Goal: Task Accomplishment & Management: Manage account settings

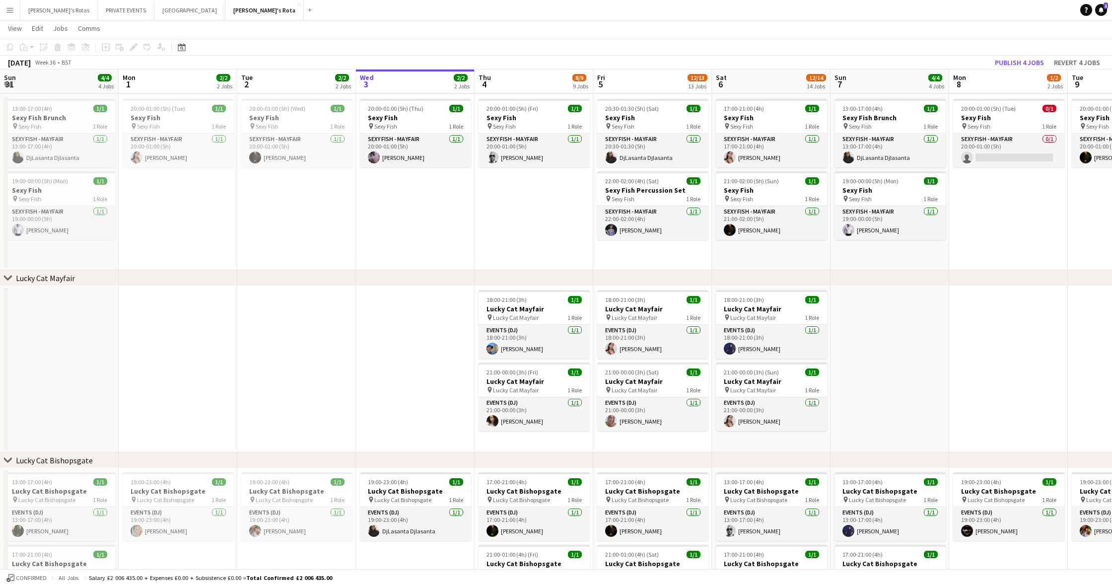
scroll to position [0, 236]
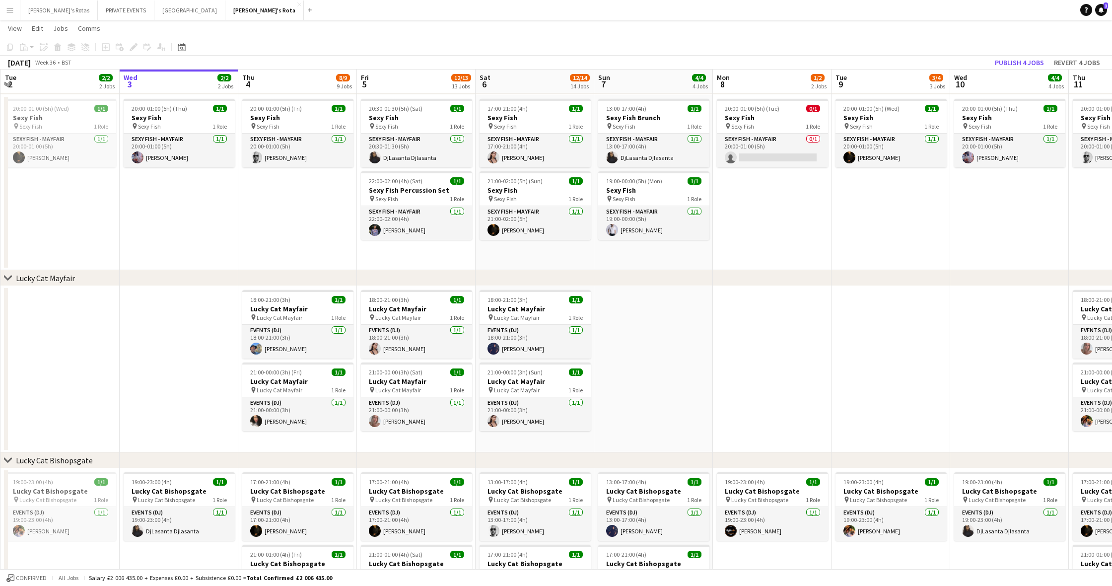
click at [188, 46] on div "Date picker [DATE] [DATE] [DATE] M [DATE] T [DATE] W [DATE] T [DATE] F [DATE] S…" at bounding box center [178, 47] width 22 height 12
click at [185, 47] on icon "Date picker" at bounding box center [182, 47] width 8 height 8
click at [208, 81] on icon "Choose month and year" at bounding box center [205, 82] width 5 height 2
click at [186, 133] on span "2024" at bounding box center [188, 133] width 20 height 12
click at [253, 144] on span "DEC" at bounding box center [257, 146] width 20 height 12
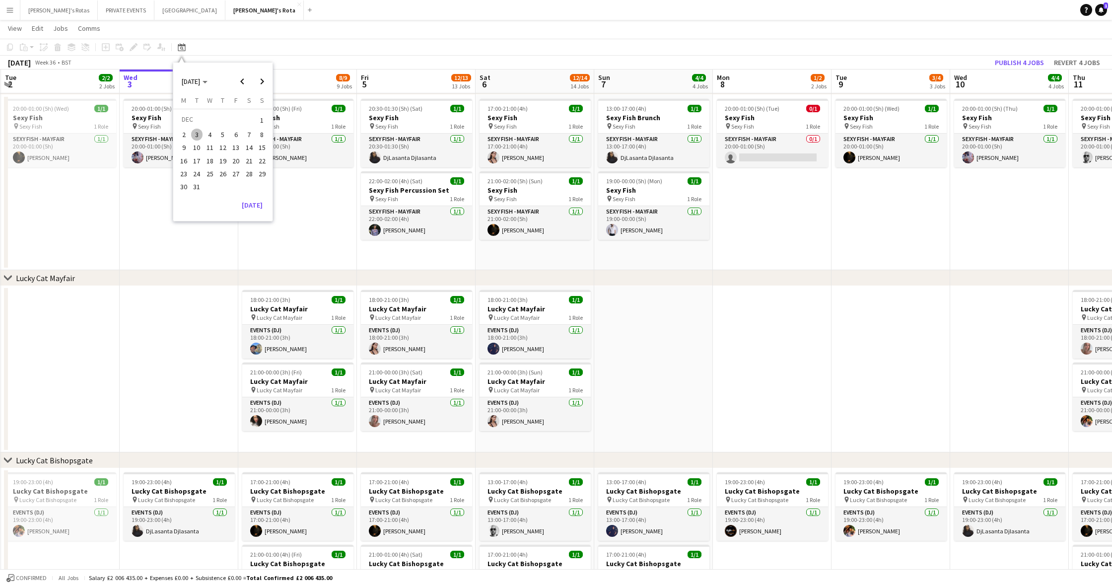
click at [197, 183] on span "31" at bounding box center [197, 187] width 12 height 12
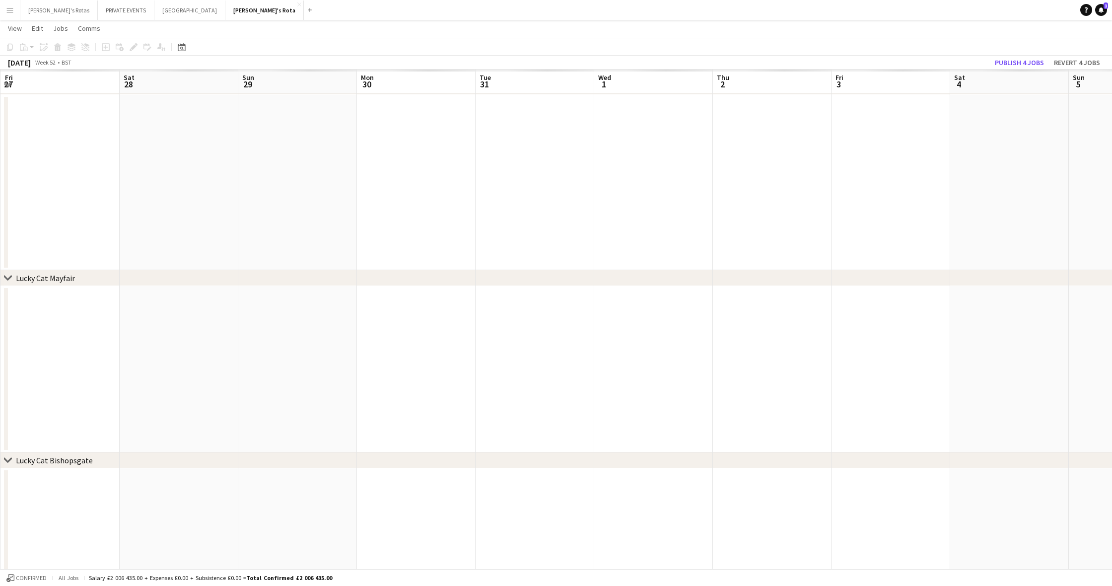
scroll to position [0, 341]
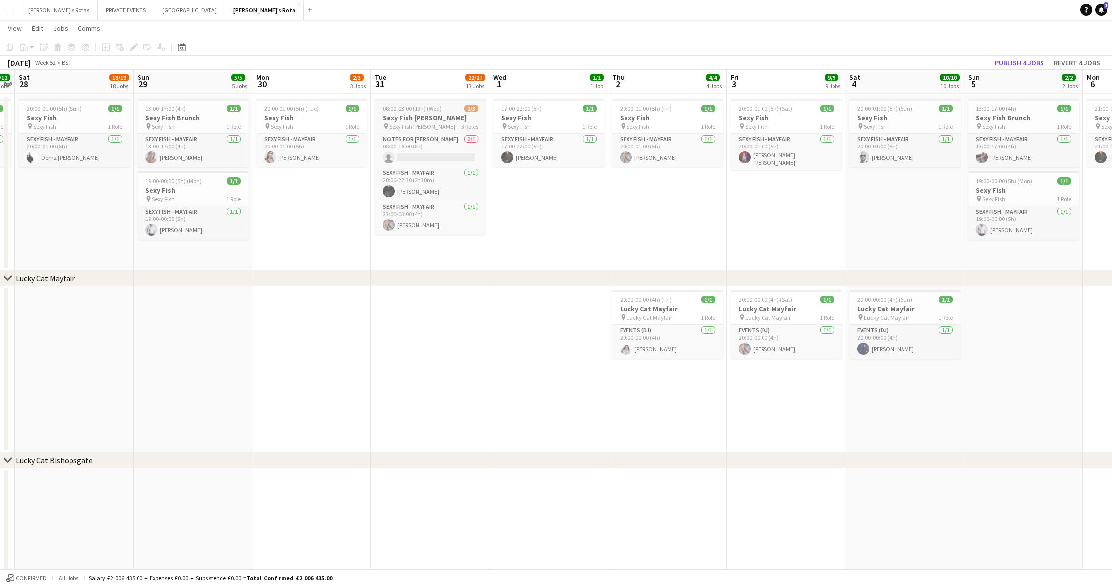
click at [423, 114] on h3 "Sexy Fish [PERSON_NAME]" at bounding box center [430, 117] width 111 height 9
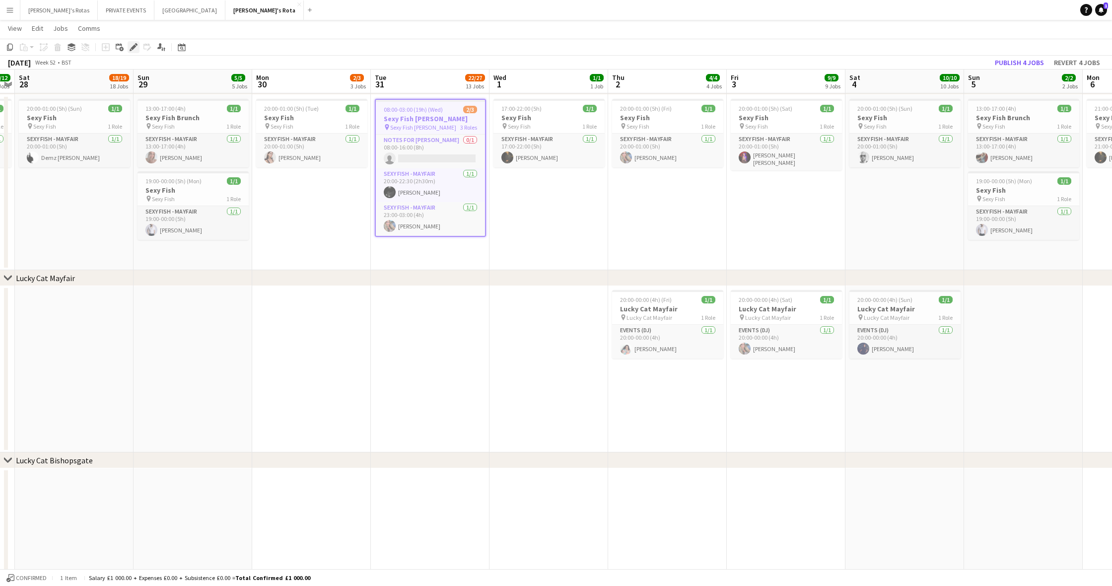
click at [137, 47] on div "Edit" at bounding box center [134, 47] width 12 height 12
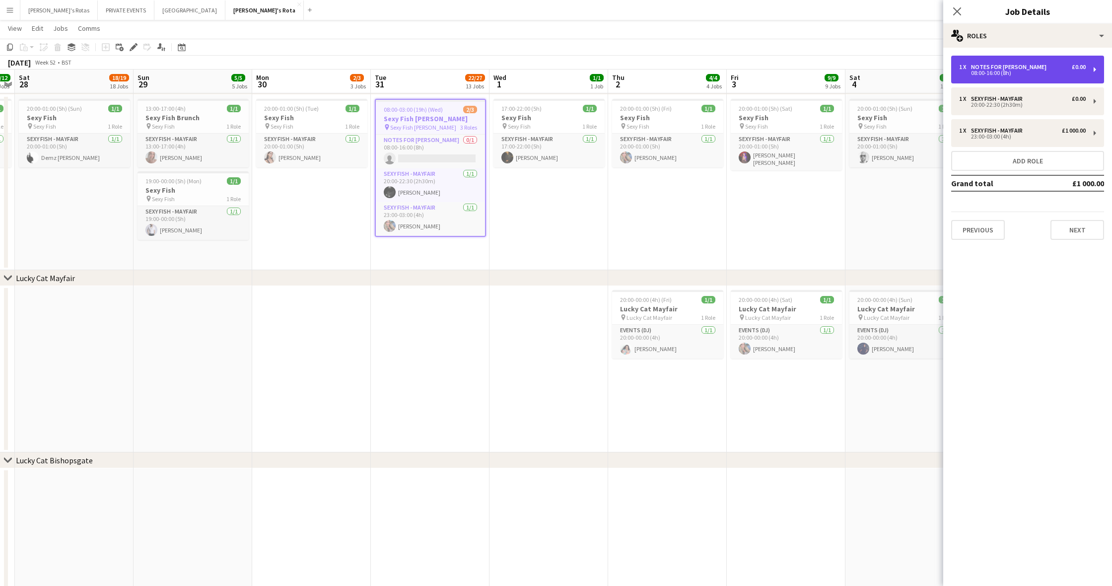
click at [1006, 73] on div "08:00-16:00 (8h)" at bounding box center [1022, 73] width 127 height 5
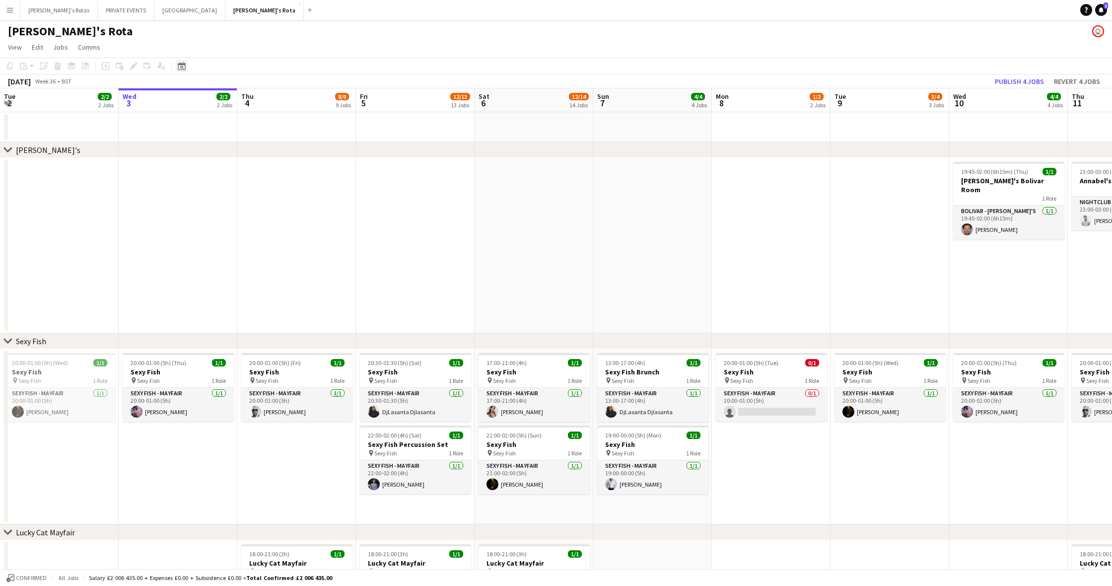
click at [183, 63] on icon at bounding box center [181, 66] width 7 height 8
click at [208, 100] on polygon "Choose month and year" at bounding box center [205, 101] width 5 height 2
click at [190, 150] on span "2024" at bounding box center [188, 151] width 20 height 12
click at [258, 166] on span "DEC" at bounding box center [257, 164] width 20 height 12
click at [196, 203] on span "31" at bounding box center [197, 206] width 12 height 12
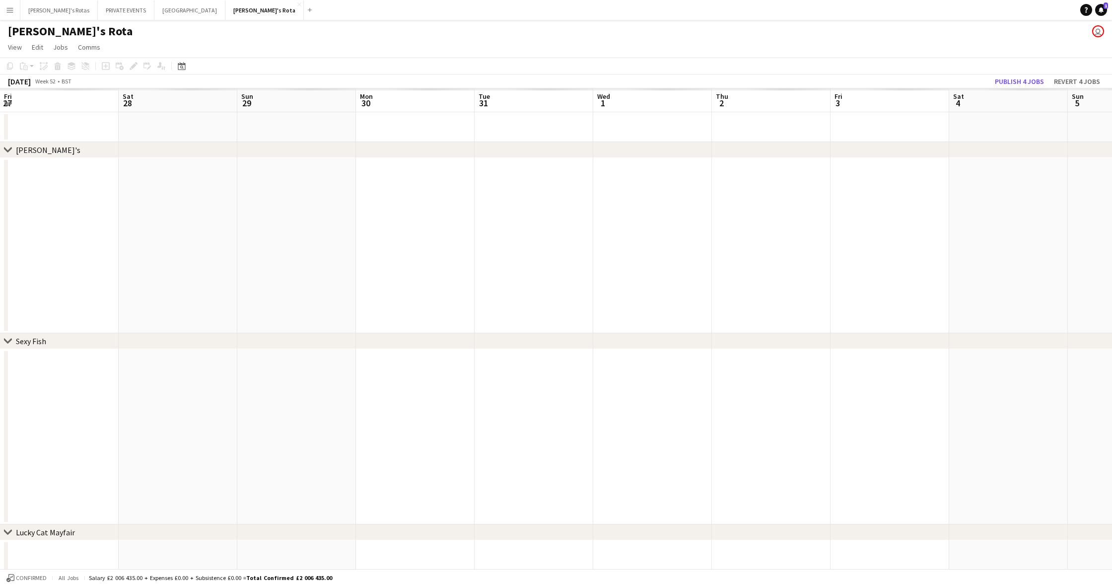
scroll to position [0, 341]
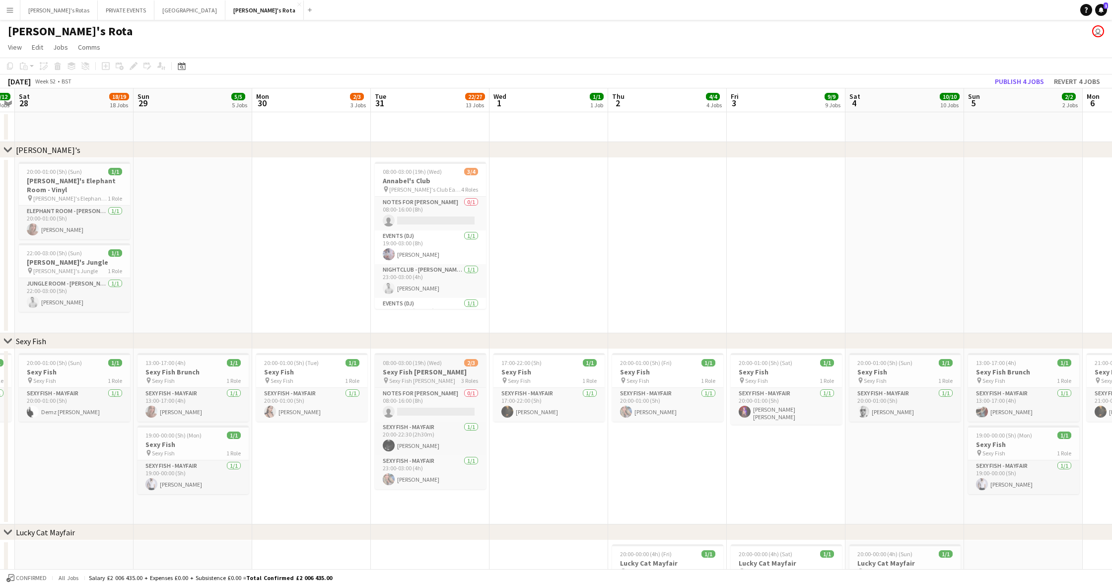
click at [414, 364] on span "08:00-03:00 (19h) (Wed)" at bounding box center [412, 362] width 59 height 7
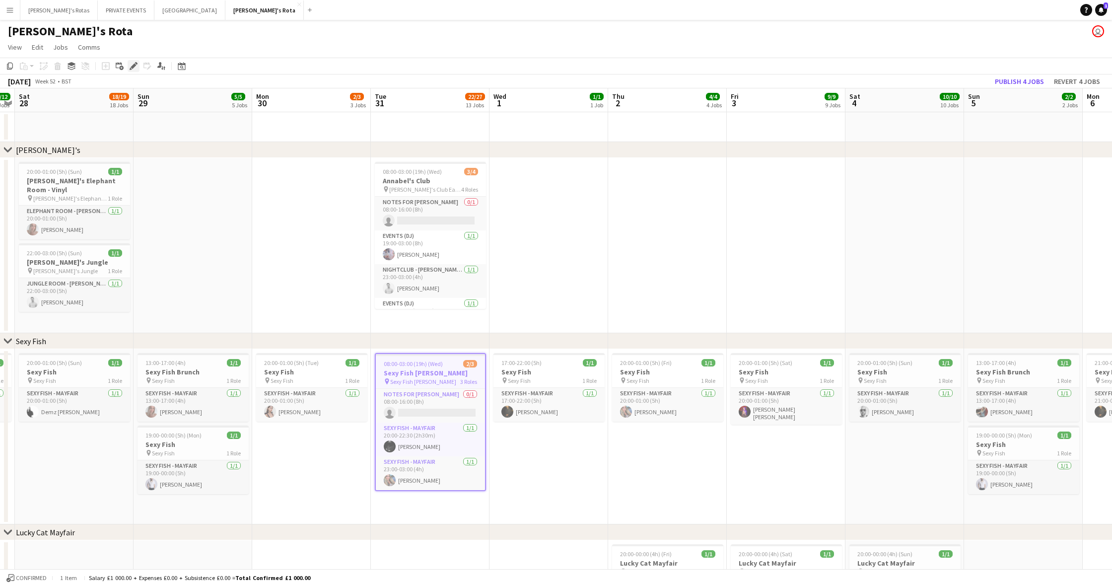
click at [133, 67] on icon at bounding box center [133, 66] width 5 height 5
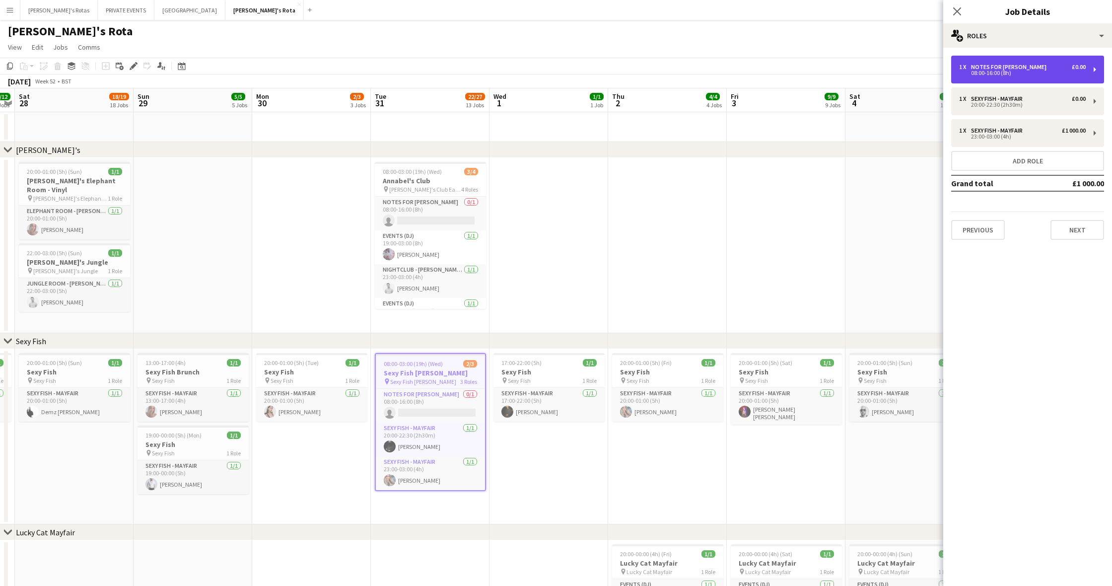
click at [985, 74] on div "08:00-16:00 (8h)" at bounding box center [1022, 73] width 127 height 5
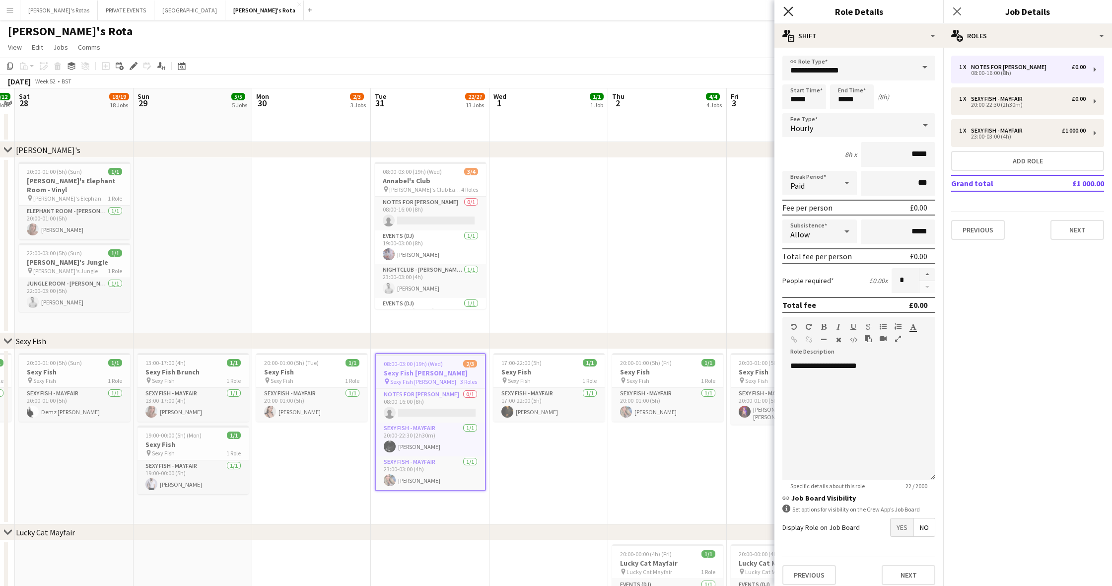
click at [787, 10] on icon at bounding box center [787, 10] width 9 height 9
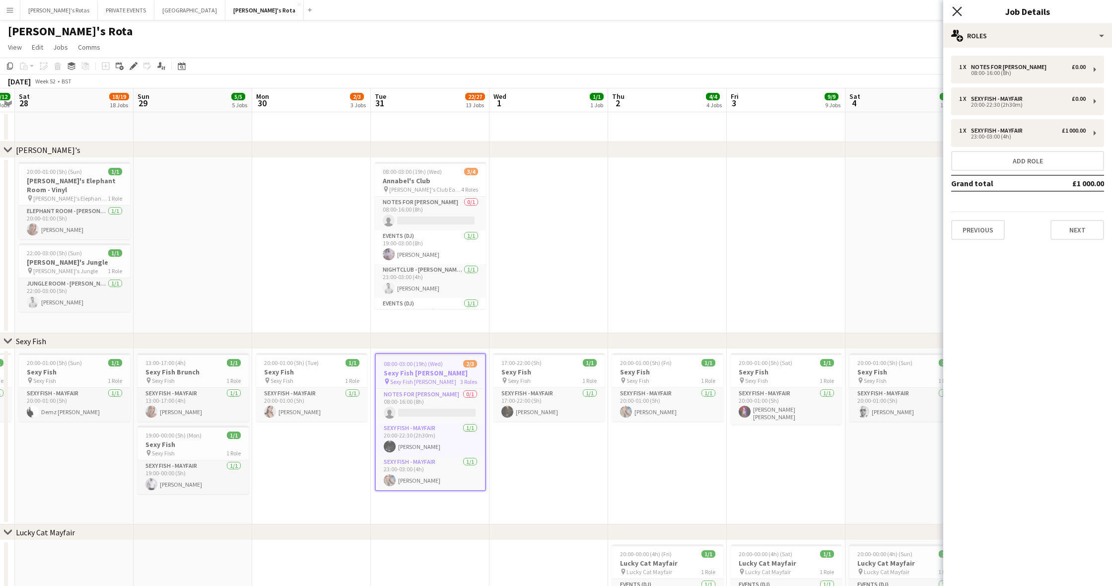
click at [955, 14] on icon "Close pop-in" at bounding box center [956, 10] width 9 height 9
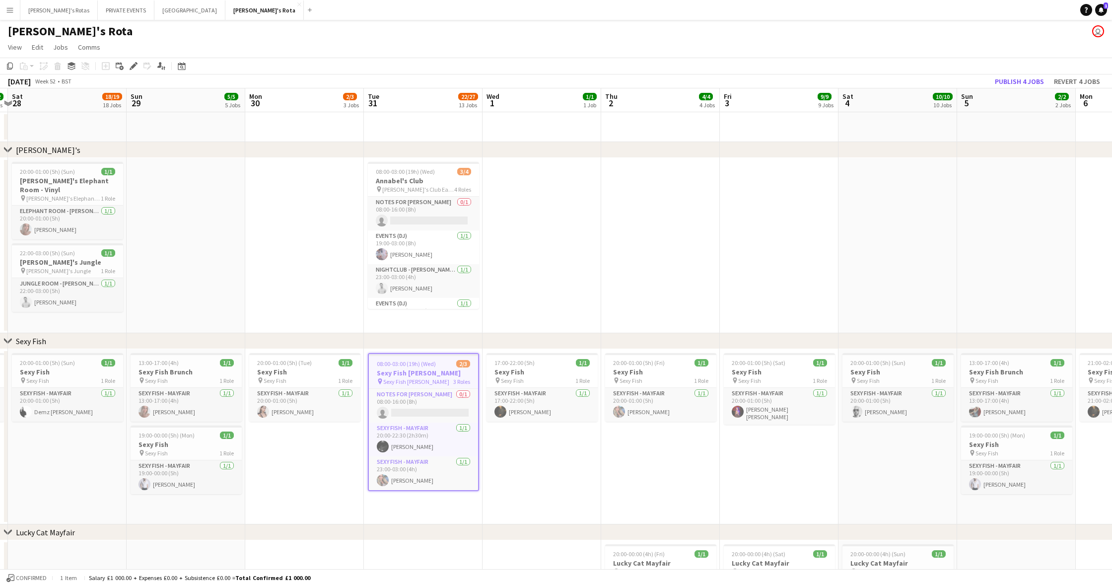
scroll to position [0, 347]
click at [182, 65] on icon at bounding box center [181, 66] width 7 height 8
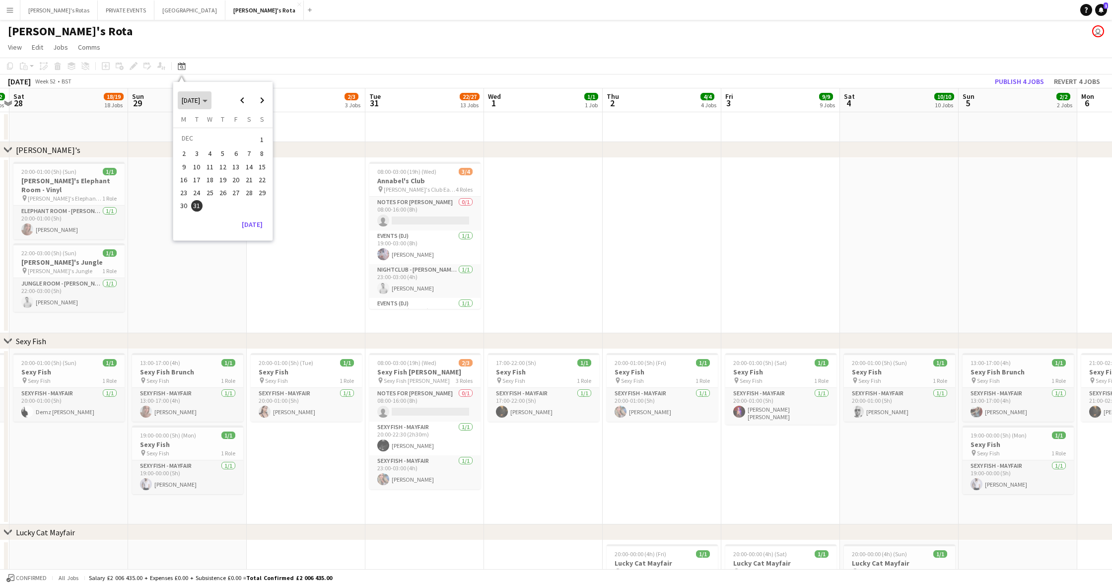
click at [208, 98] on span "[DATE]" at bounding box center [195, 100] width 26 height 9
click at [212, 151] on span "2025" at bounding box center [211, 151] width 20 height 12
click at [184, 163] on span "SEP" at bounding box center [188, 164] width 20 height 12
click at [211, 148] on span "3" at bounding box center [210, 151] width 12 height 12
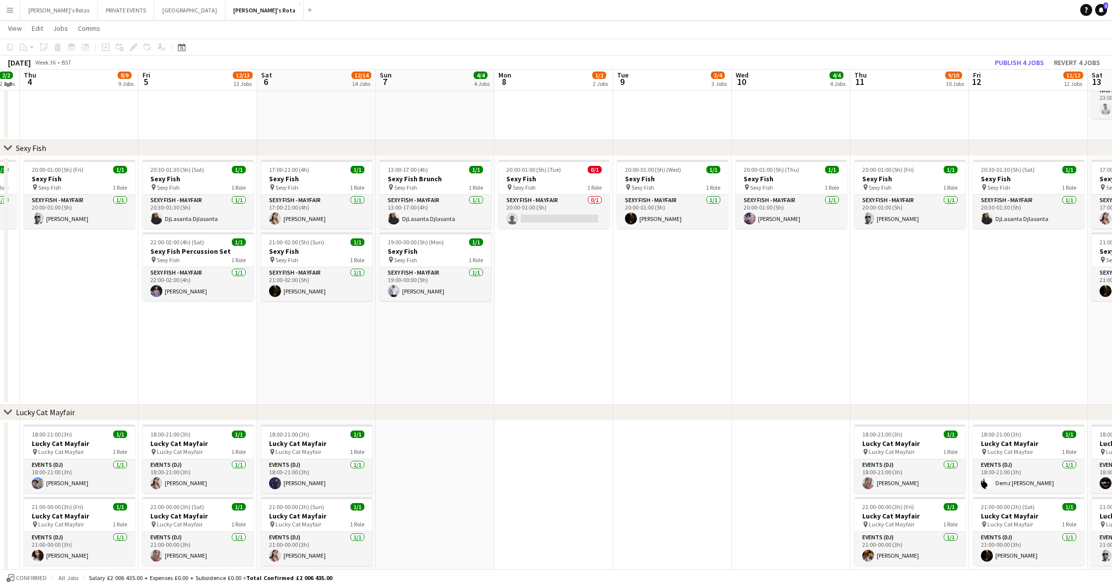
scroll to position [192, 0]
click at [533, 175] on h3 "Sexy Fish" at bounding box center [553, 178] width 111 height 9
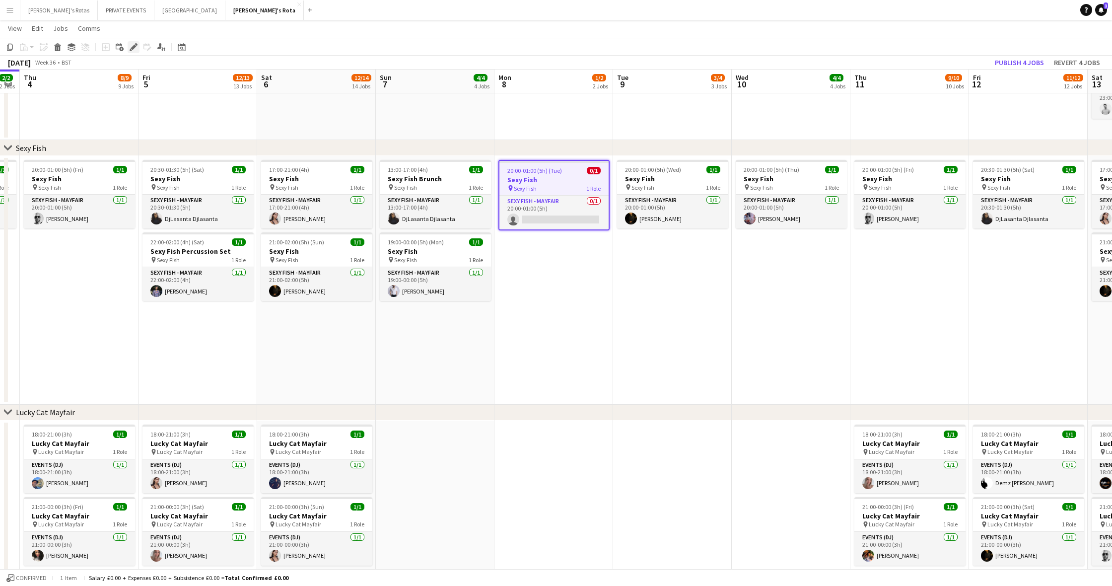
click at [135, 47] on icon at bounding box center [133, 47] width 5 height 5
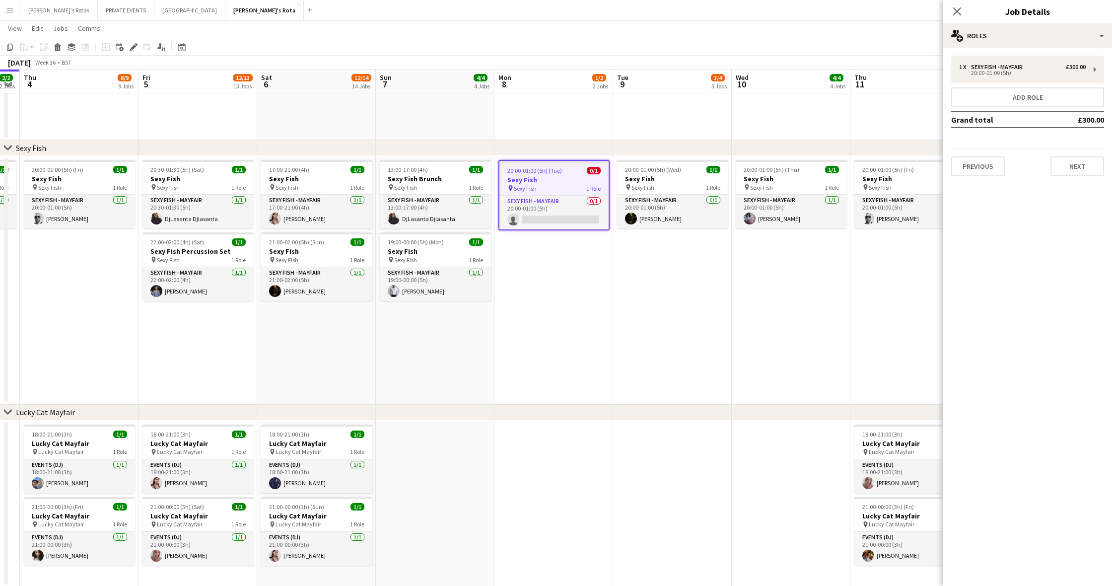
scroll to position [0, 455]
click at [563, 276] on app-date-cell "20:00-01:00 (5h) (Tue) 0/1 Sexy Fish pin Sexy Fish 1 Role SEXY FISH - MAYFAIR 0…" at bounding box center [553, 280] width 119 height 249
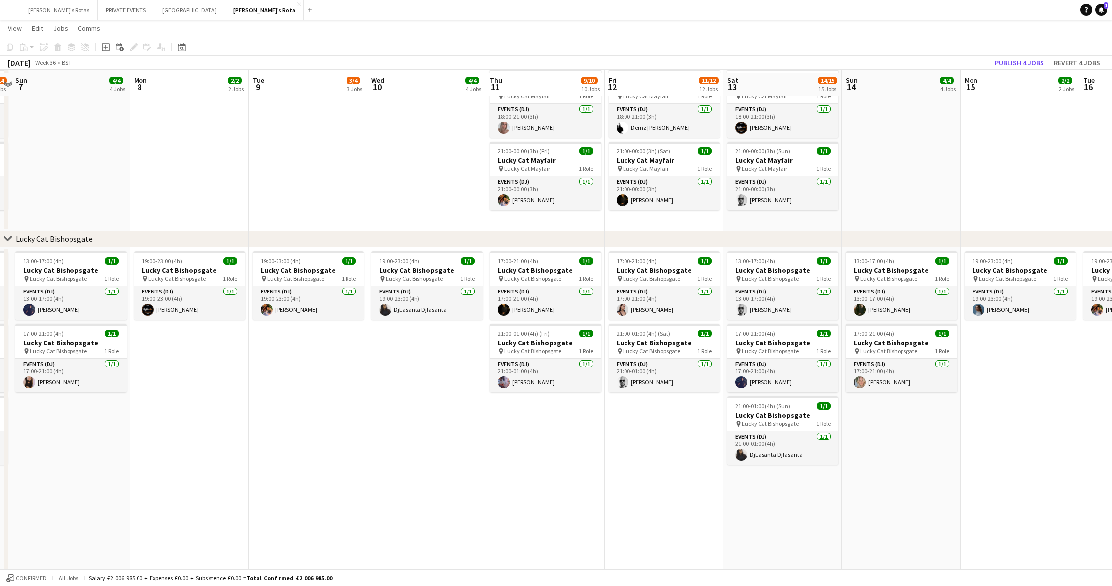
scroll to position [531, 0]
